Goal: Entertainment & Leisure: Browse casually

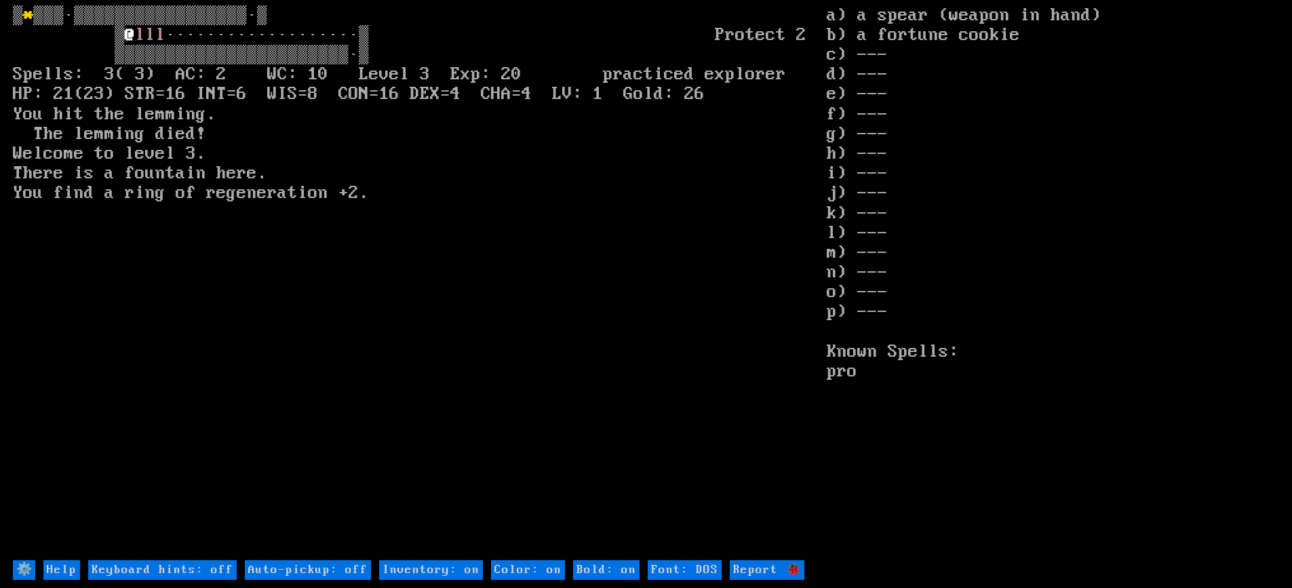
click at [750, 386] on larn "* ▒▒▒·▒▒▒▒▒▒▒▒▒▒▒▒▒▒▒▒▒·▒ ▒ @ l l l ···················▒ Protect 2 ▒▒▒▒▒▒▒▒▒▒▒▒…" at bounding box center [420, 282] width 814 height 553
